Goal: Information Seeking & Learning: Compare options

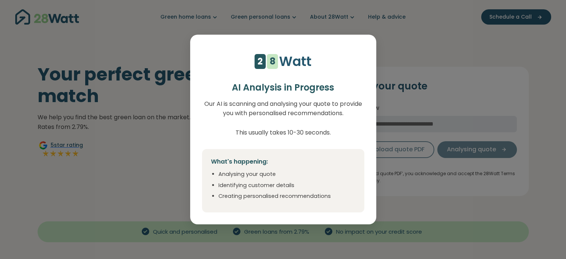
select select "***"
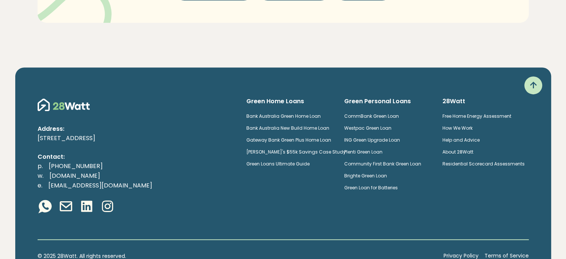
scroll to position [447, 0]
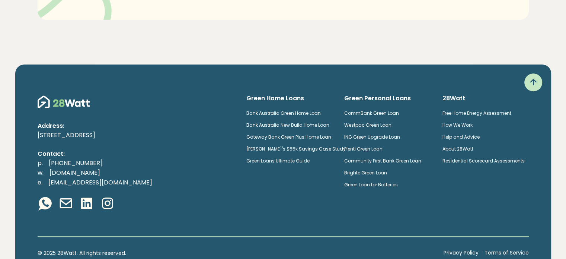
click at [370, 149] on link "Plenti Green Loan" at bounding box center [363, 148] width 38 height 6
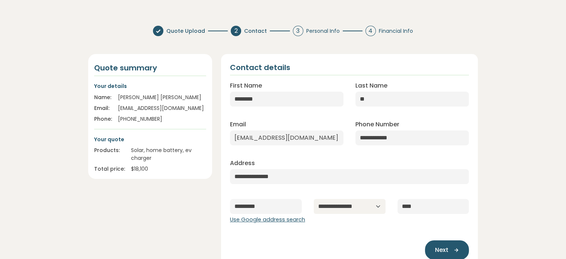
scroll to position [0, 0]
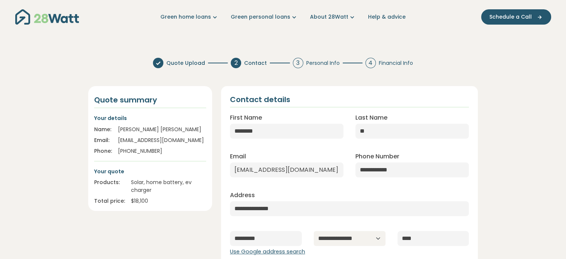
click at [441, 60] on div "Quote Upload 2 Contact 3 Personal Info 4 Financial Info" at bounding box center [283, 63] width 390 height 10
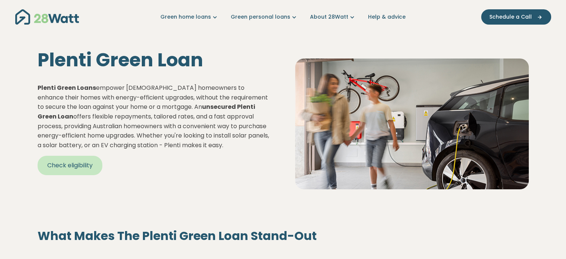
click at [70, 166] on link "Check eligibility" at bounding box center [70, 165] width 65 height 19
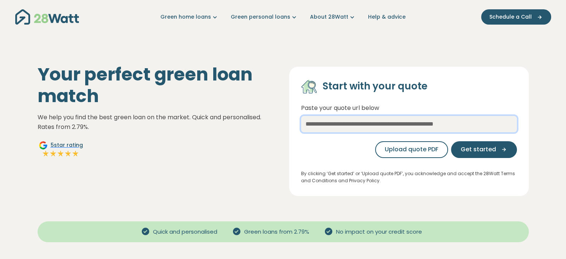
click at [403, 129] on input "text" at bounding box center [409, 124] width 216 height 16
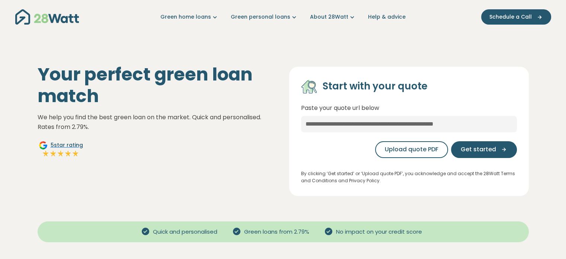
click at [417, 98] on div "Start with your quote Paste your quote url below Upload quote PDF Get started" at bounding box center [409, 121] width 216 height 85
drag, startPoint x: 402, startPoint y: 89, endPoint x: 420, endPoint y: 90, distance: 19.1
click at [420, 90] on h4 "Start with your quote" at bounding box center [375, 86] width 105 height 13
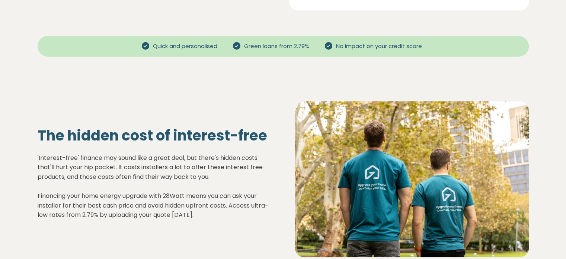
scroll to position [186, 0]
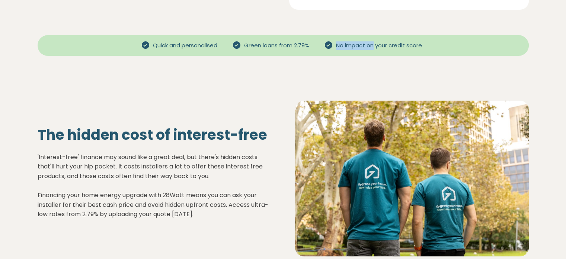
drag, startPoint x: 341, startPoint y: 45, endPoint x: 380, endPoint y: 67, distance: 45.0
click at [378, 58] on div "Quick and personalised Green loans from 2.79% No impact on your credit score" at bounding box center [283, 48] width 536 height 46
click at [382, 71] on div "The hidden cost of interest-free 'Interest-free' finance may sound like a great…" at bounding box center [283, 178] width 536 height 215
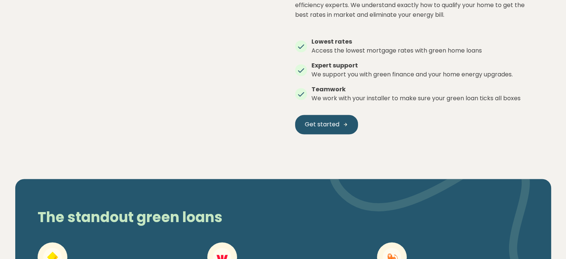
scroll to position [1265, 0]
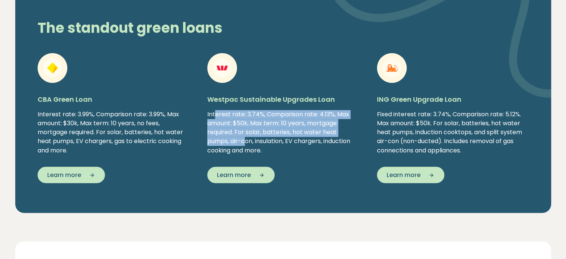
drag, startPoint x: 215, startPoint y: 116, endPoint x: 246, endPoint y: 138, distance: 37.7
click at [246, 138] on div "Interest rate: 3.74%, Comparison rate: 4.13%, Max amount: $50k, Max term: 10 ye…" at bounding box center [283, 132] width 152 height 45
click at [246, 139] on div "Interest rate: 3.74%, Comparison rate: 4.13%, Max amount: $50k, Max term: 10 ye…" at bounding box center [283, 132] width 152 height 45
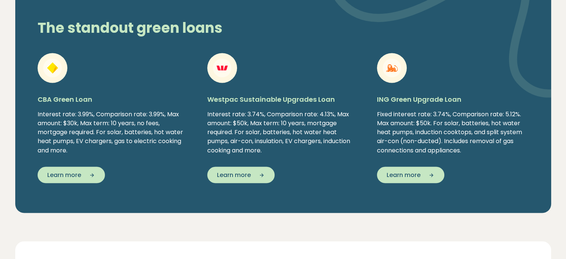
click at [244, 148] on div "Interest rate: 3.74%, Comparison rate: 4.13%, Max amount: $50k, Max term: 10 ye…" at bounding box center [283, 132] width 152 height 45
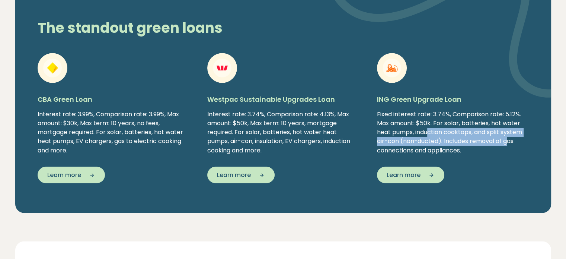
drag, startPoint x: 450, startPoint y: 134, endPoint x: 533, endPoint y: 144, distance: 83.6
click at [533, 144] on div "CBA Green Loan Interest rate: 3.99%, Comparison rate: 3.99%, Max amount: $30k, …" at bounding box center [283, 118] width 503 height 130
click at [514, 142] on div "Fixed interest rate: 3.74%, Comparison rate: 5.12%. Max amount: $50k. For solar…" at bounding box center [453, 132] width 152 height 45
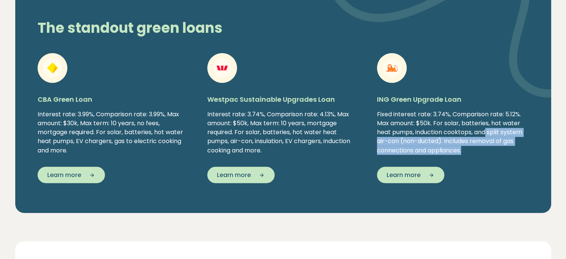
drag, startPoint x: 490, startPoint y: 131, endPoint x: 520, endPoint y: 147, distance: 34.3
click at [520, 147] on div "Fixed interest rate: 3.74%, Comparison rate: 5.12%. Max amount: $50k. For solar…" at bounding box center [453, 132] width 152 height 45
click at [519, 148] on div "Fixed interest rate: 3.74%, Comparison rate: 5.12%. Max amount: $50k. For solar…" at bounding box center [453, 132] width 152 height 45
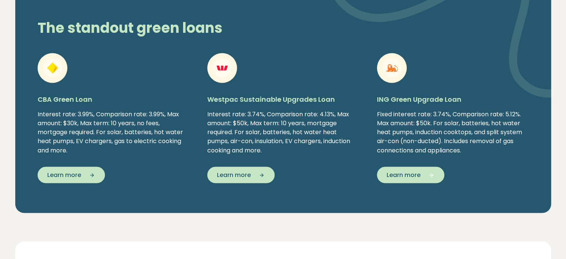
click at [409, 172] on span "Learn more" at bounding box center [404, 174] width 34 height 9
